Goal: Contribute content

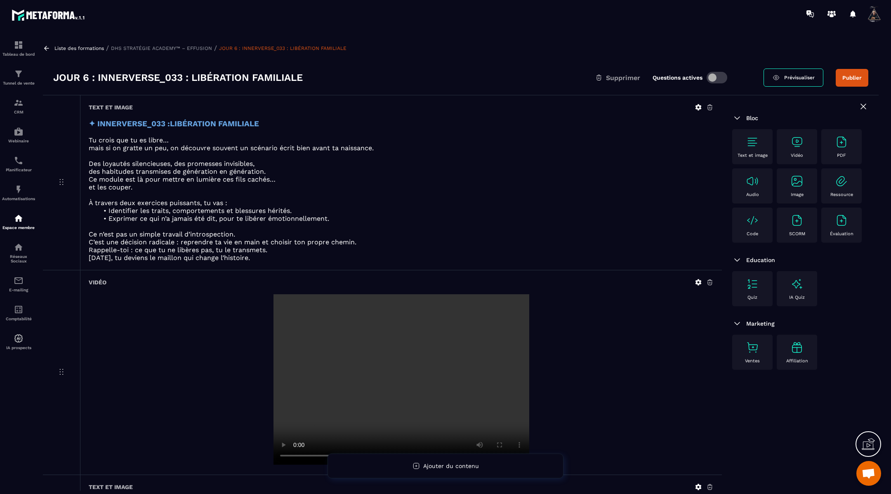
click at [45, 49] on icon at bounding box center [46, 48] width 5 height 5
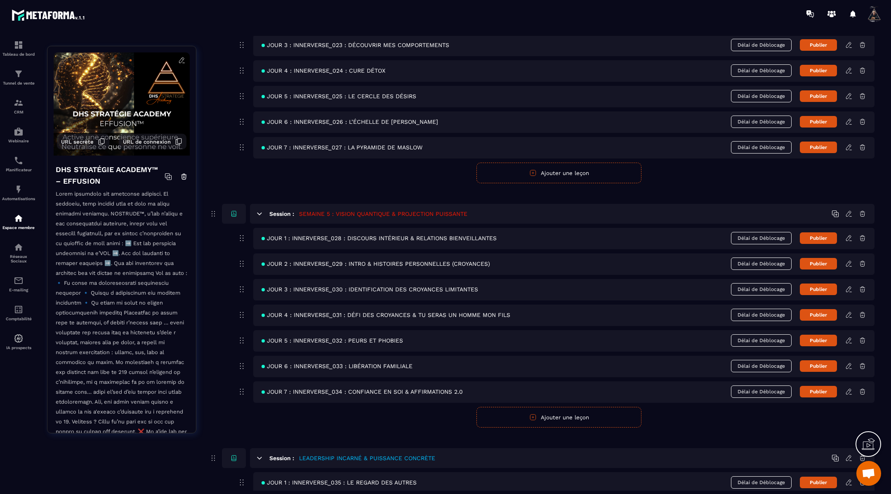
scroll to position [969, 0]
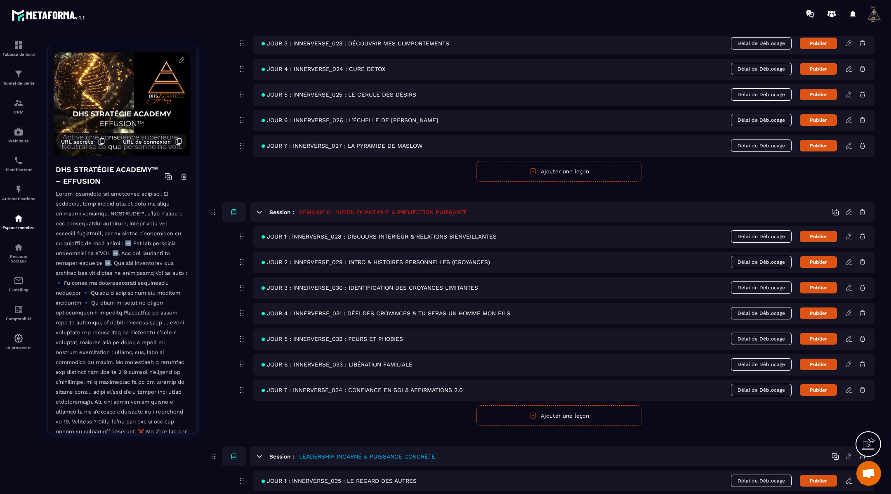
click at [848, 386] on icon at bounding box center [848, 389] width 7 height 7
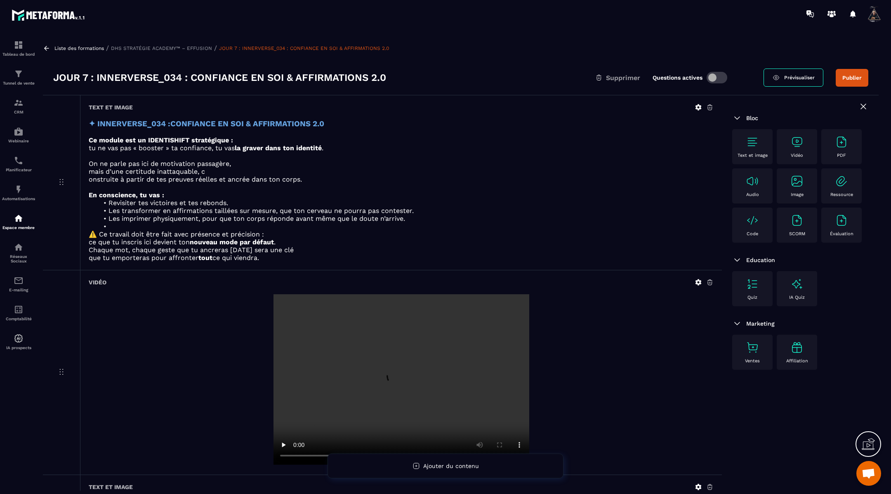
click at [696, 283] on icon at bounding box center [698, 281] width 7 height 7
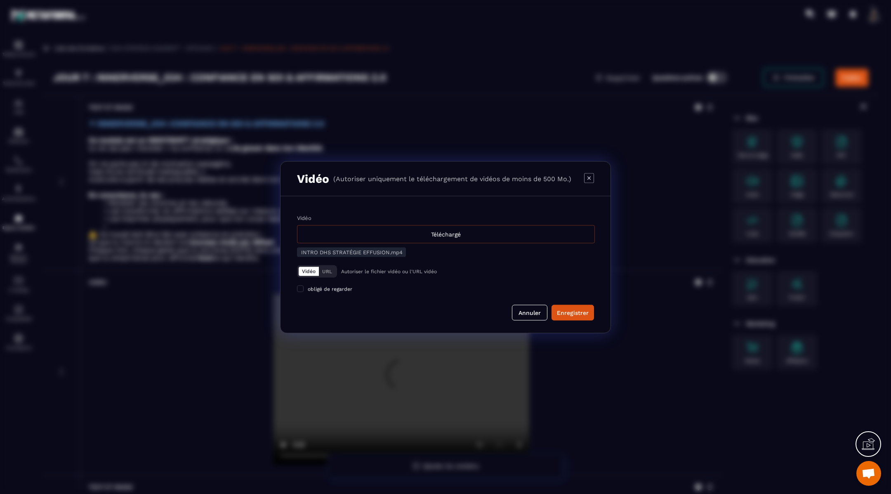
click at [508, 237] on div "Téléchargé" at bounding box center [446, 234] width 298 height 18
click at [0, 0] on input "Vidéo Téléchargé" at bounding box center [0, 0] width 0 height 0
click at [573, 316] on button "Enregistrer" at bounding box center [572, 312] width 42 height 16
